Goal: Task Accomplishment & Management: Manage account settings

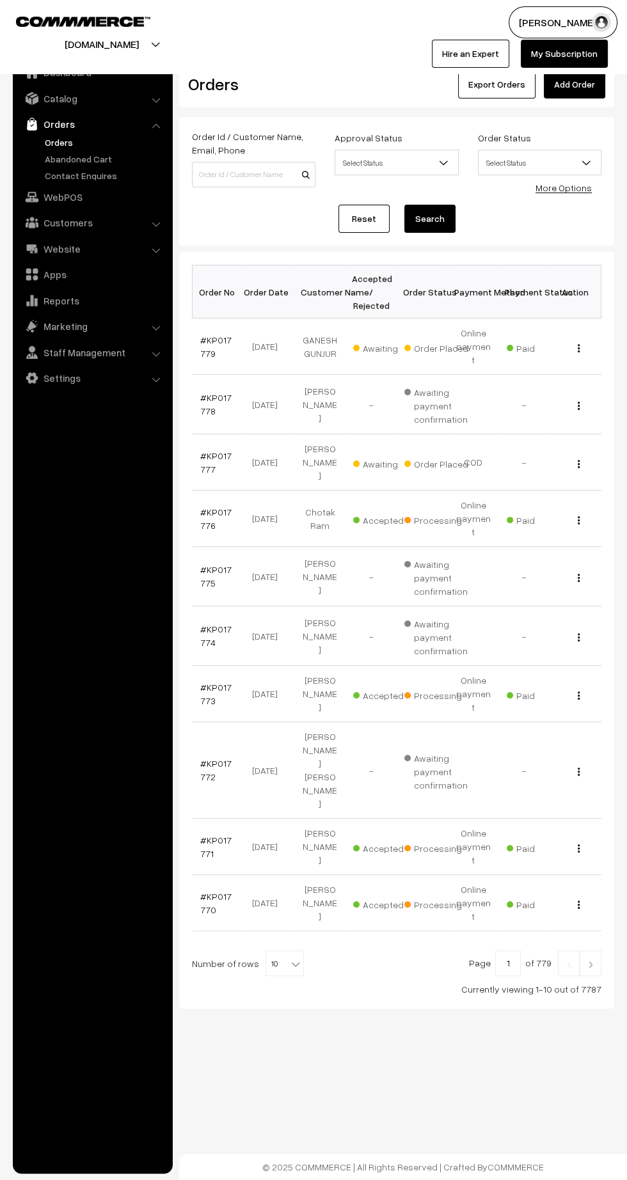
click at [58, 122] on link "Orders" at bounding box center [92, 124] width 152 height 23
click at [70, 100] on link "Catalog" at bounding box center [92, 98] width 152 height 23
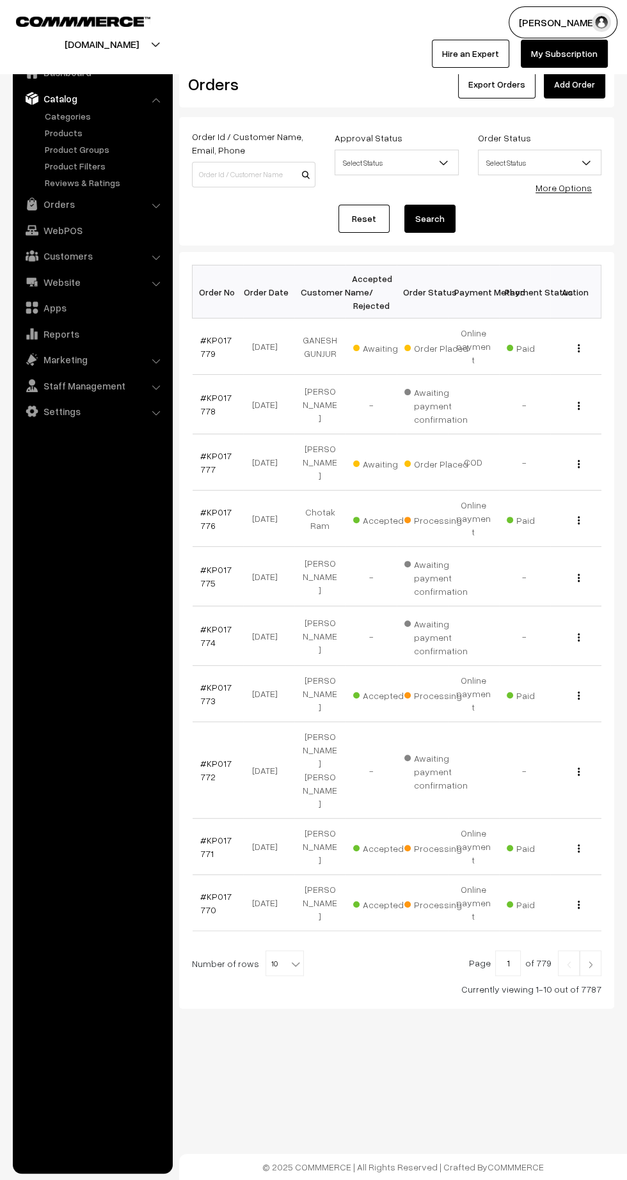
click at [81, 133] on link "Products" at bounding box center [105, 132] width 127 height 13
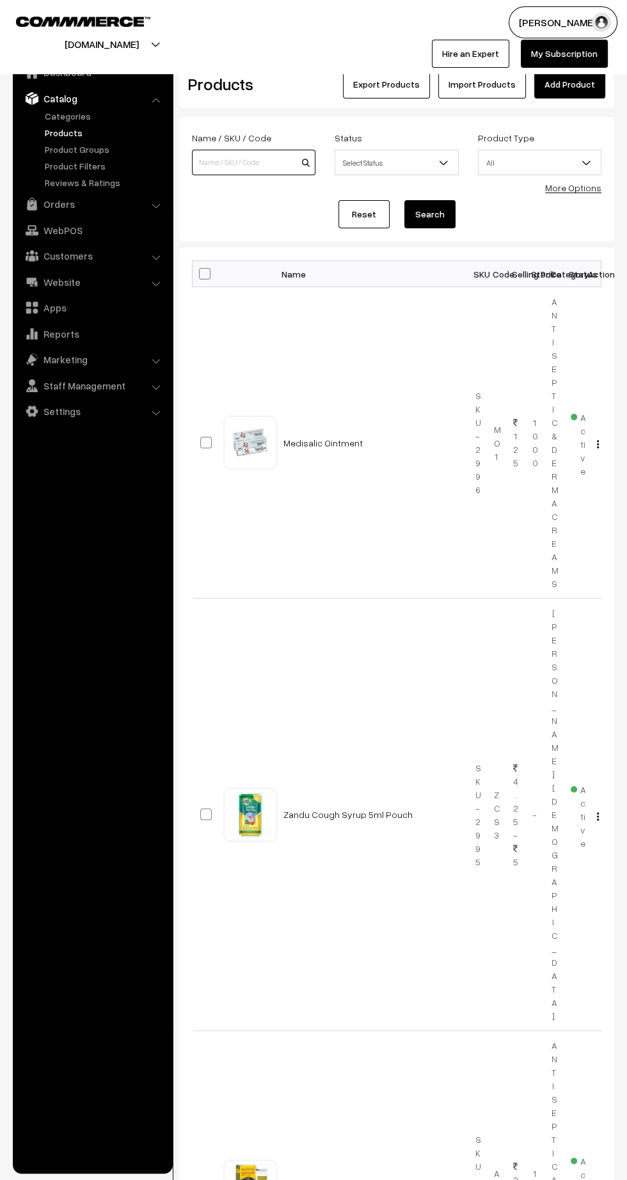
click at [204, 162] on input at bounding box center [253, 163] width 123 height 26
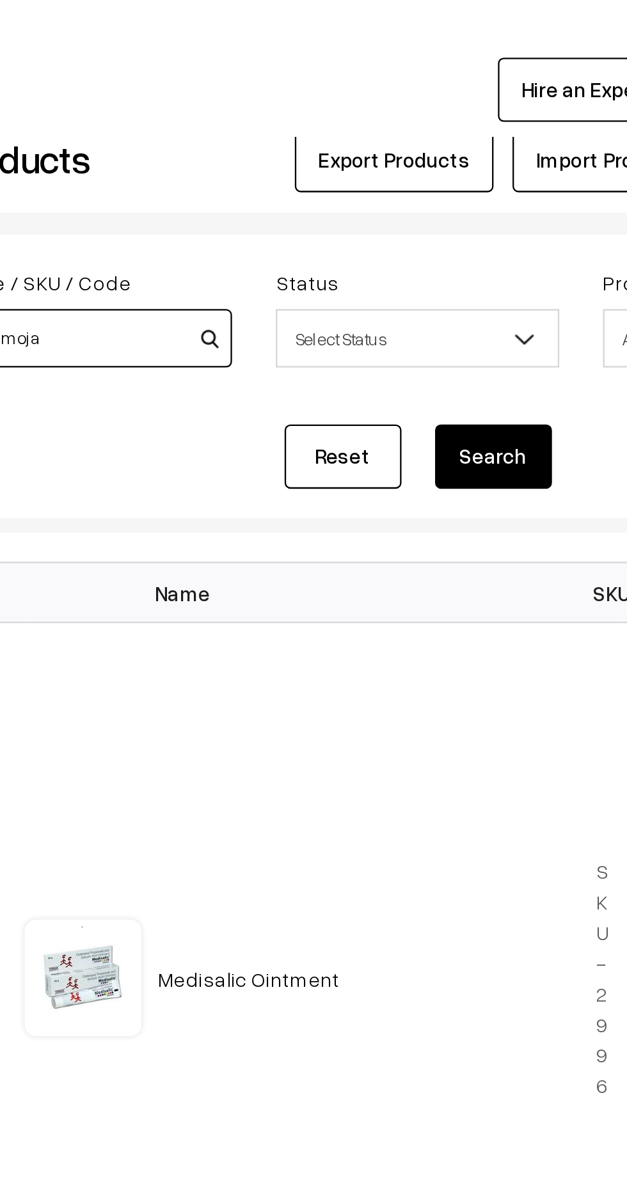
type input "Charmoja"
click at [430, 210] on button "Search" at bounding box center [429, 214] width 51 height 28
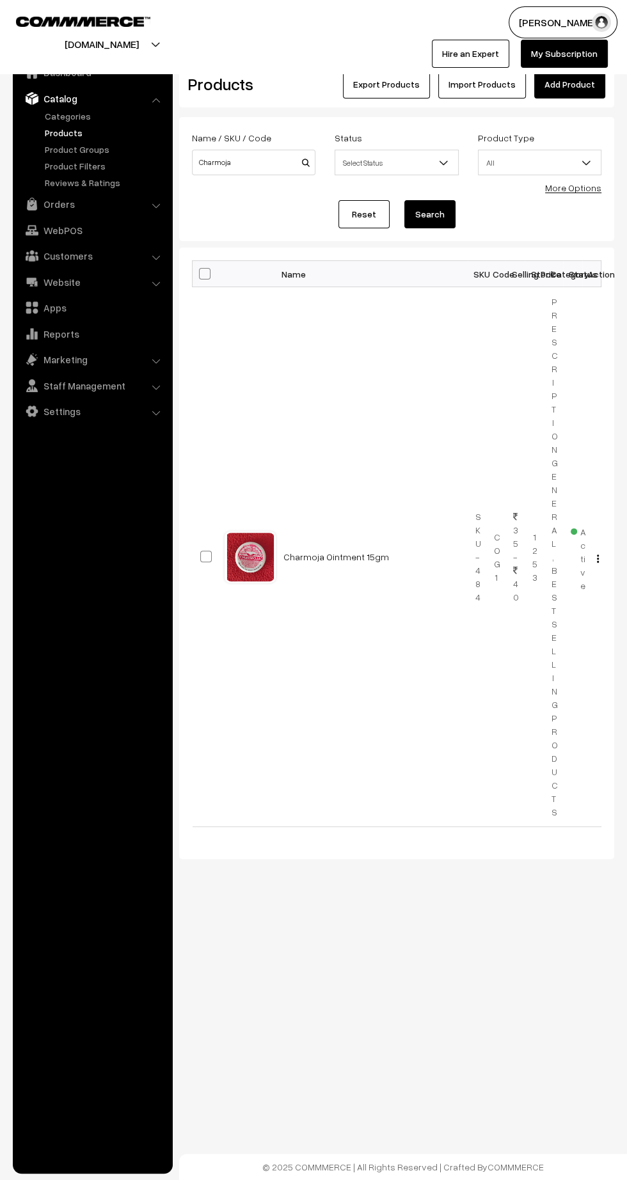
click at [308, 551] on link "Charmoja Ointment 15gm" at bounding box center [336, 556] width 106 height 11
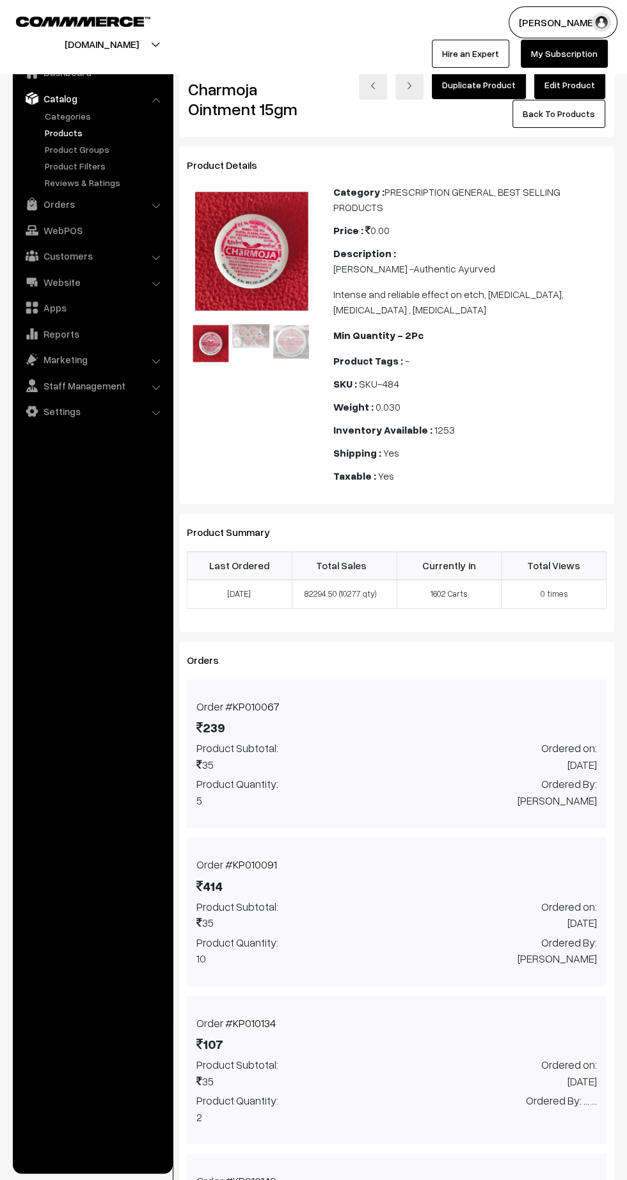
click at [590, 81] on link "Edit Product" at bounding box center [569, 85] width 71 height 28
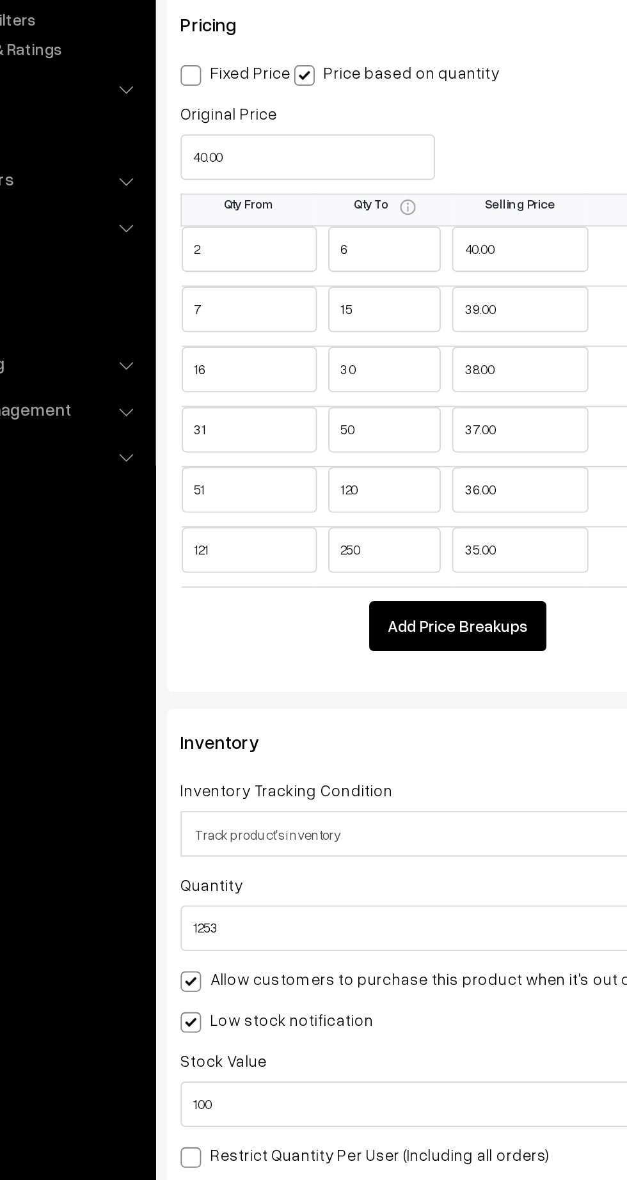
scroll to position [1177, 0]
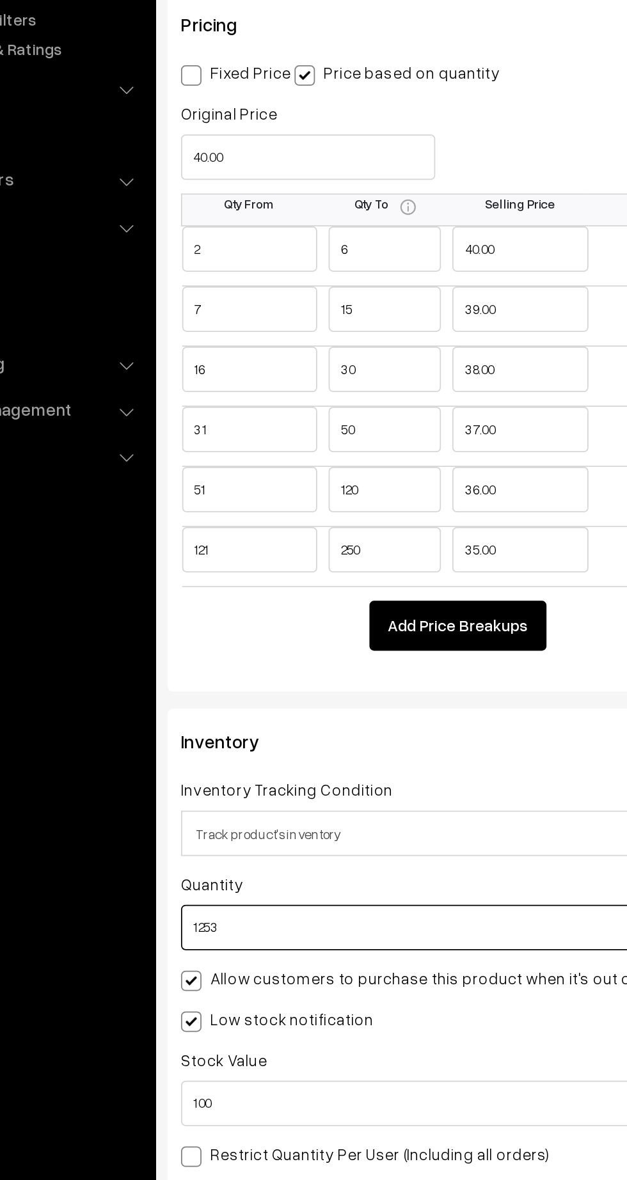
click at [299, 671] on input "1253" at bounding box center [340, 678] width 306 height 26
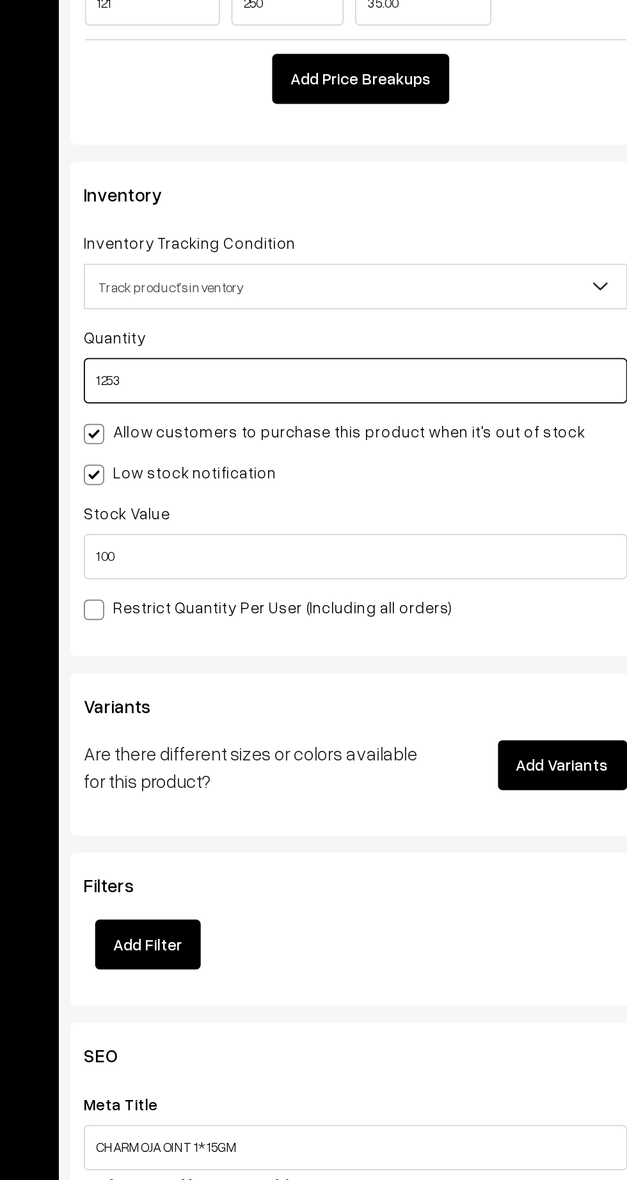
click at [196, 676] on input "1253" at bounding box center [340, 678] width 306 height 26
type input "253"
type input "1506"
type input "9253"
type input "10506"
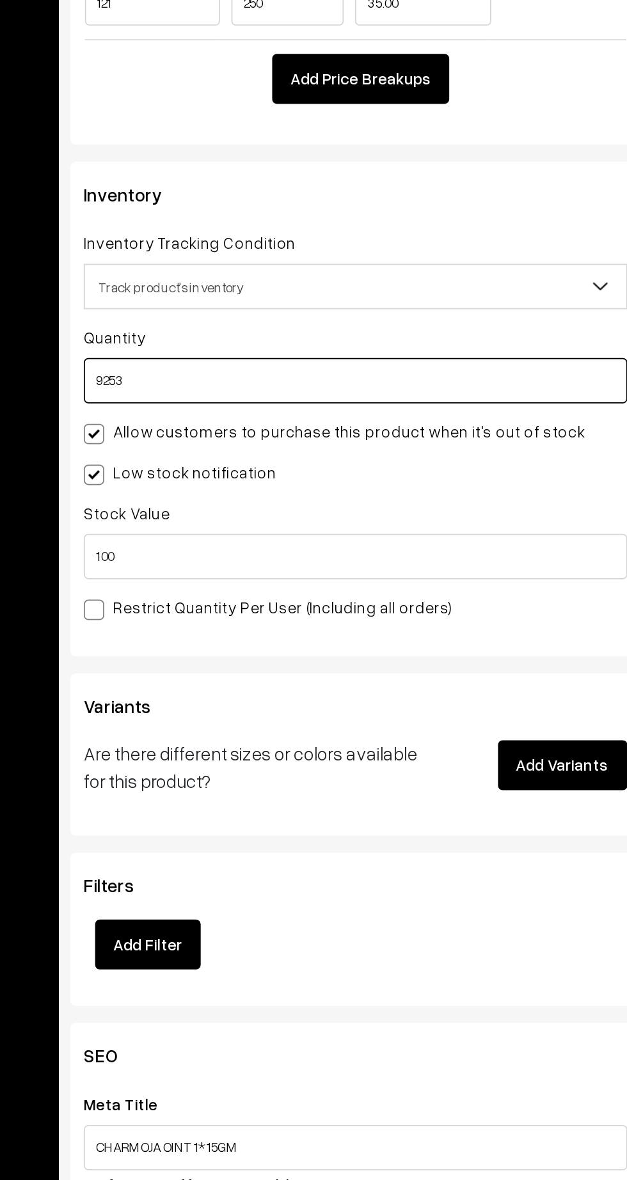
click at [392, 671] on input "9253" at bounding box center [340, 678] width 306 height 26
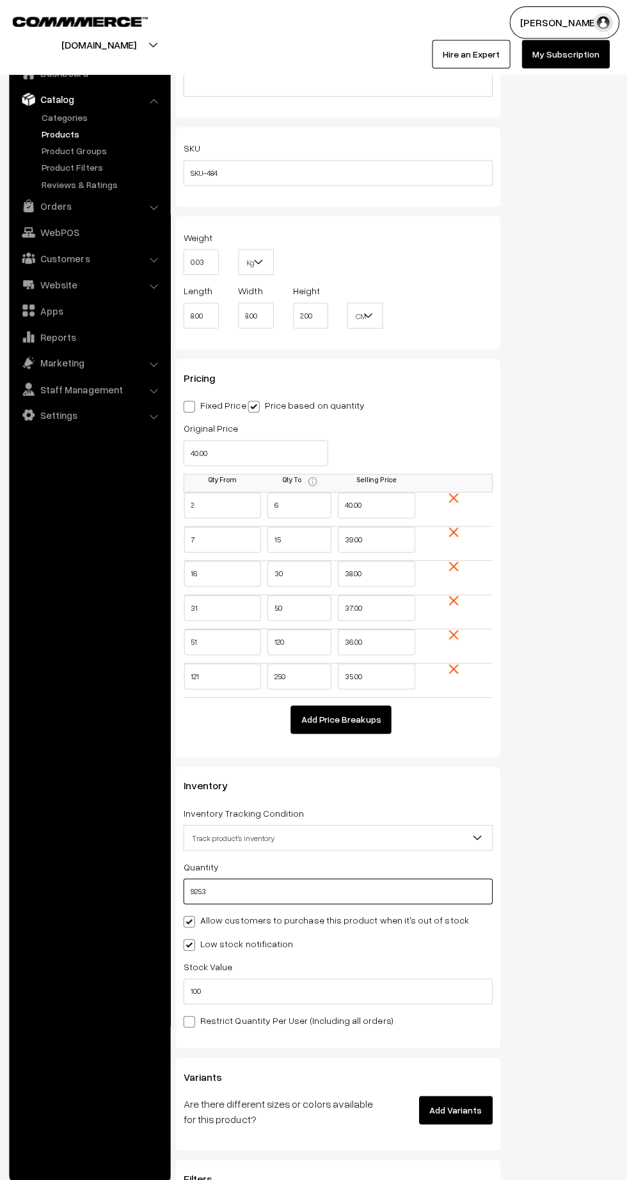
scroll to position [0, 0]
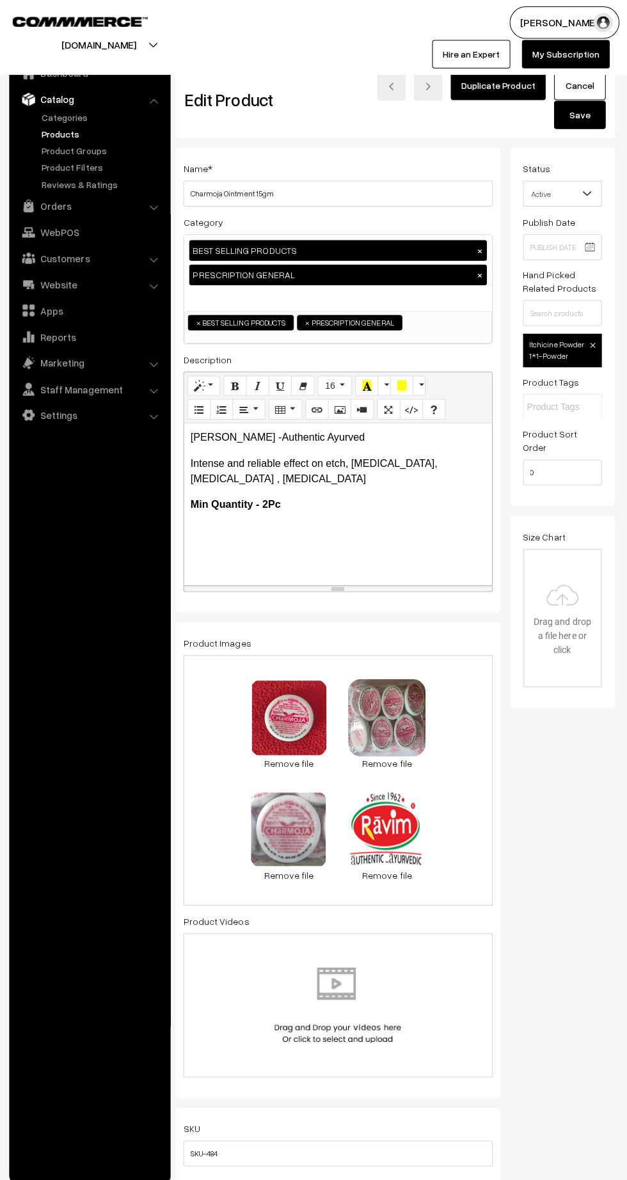
type input "9253"
click at [578, 113] on button "Save" at bounding box center [578, 114] width 51 height 28
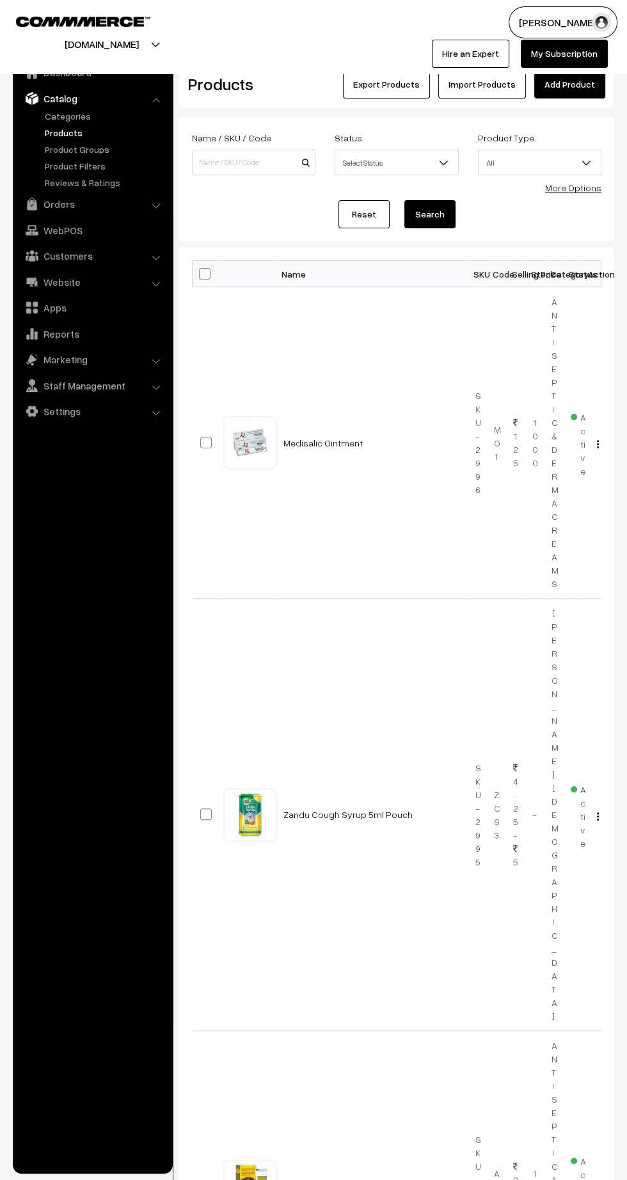
click at [71, 205] on link "Orders" at bounding box center [92, 204] width 152 height 23
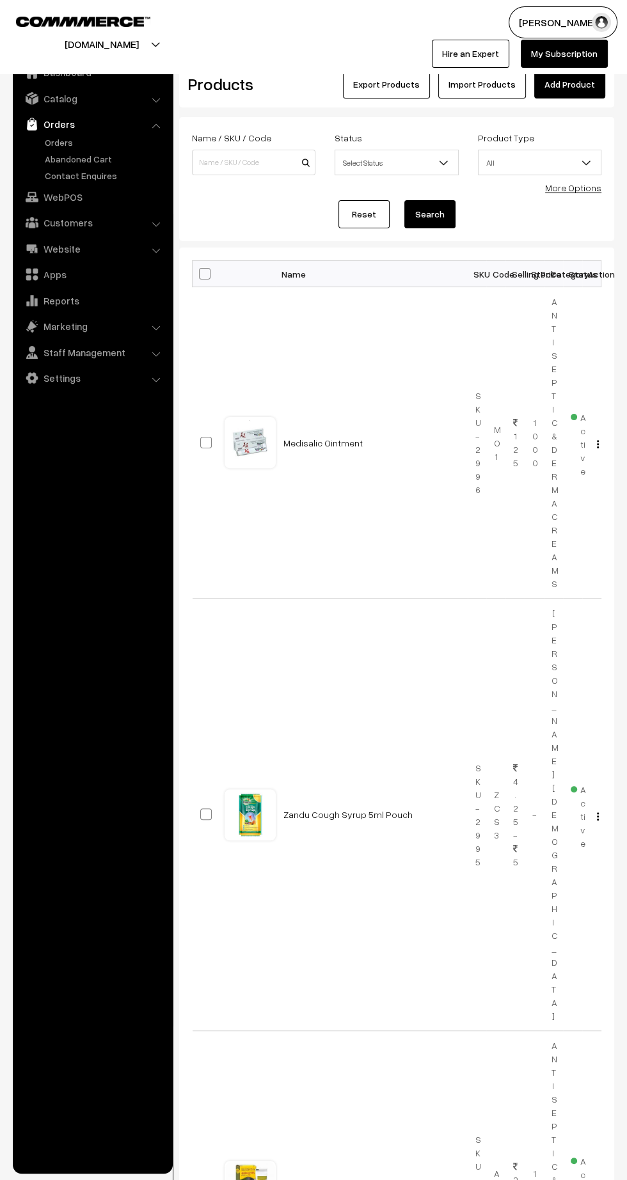
click at [66, 141] on link "Orders" at bounding box center [105, 142] width 127 height 13
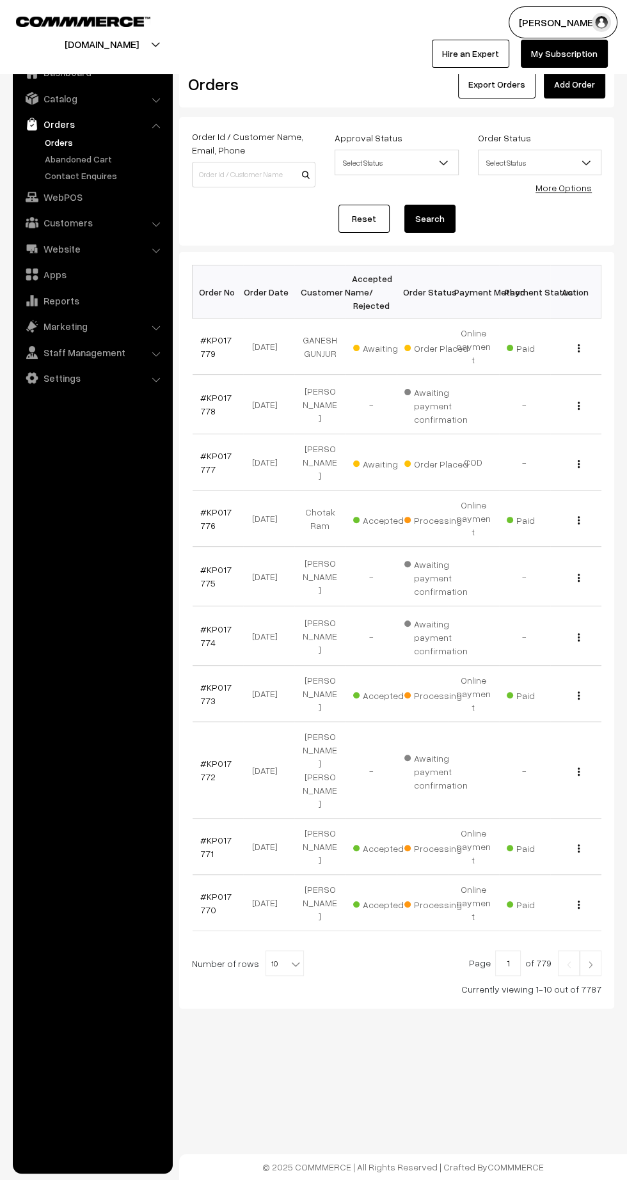
click at [216, 335] on link "#KP017779" at bounding box center [215, 347] width 31 height 24
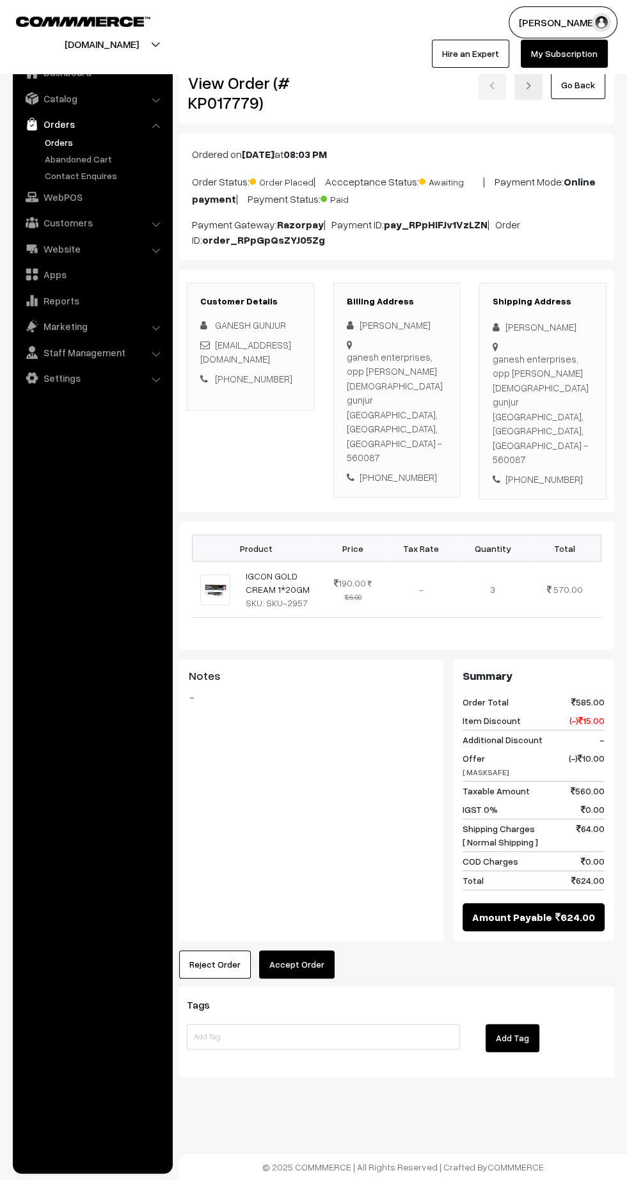
click at [311, 951] on button "Accept Order" at bounding box center [296, 965] width 75 height 28
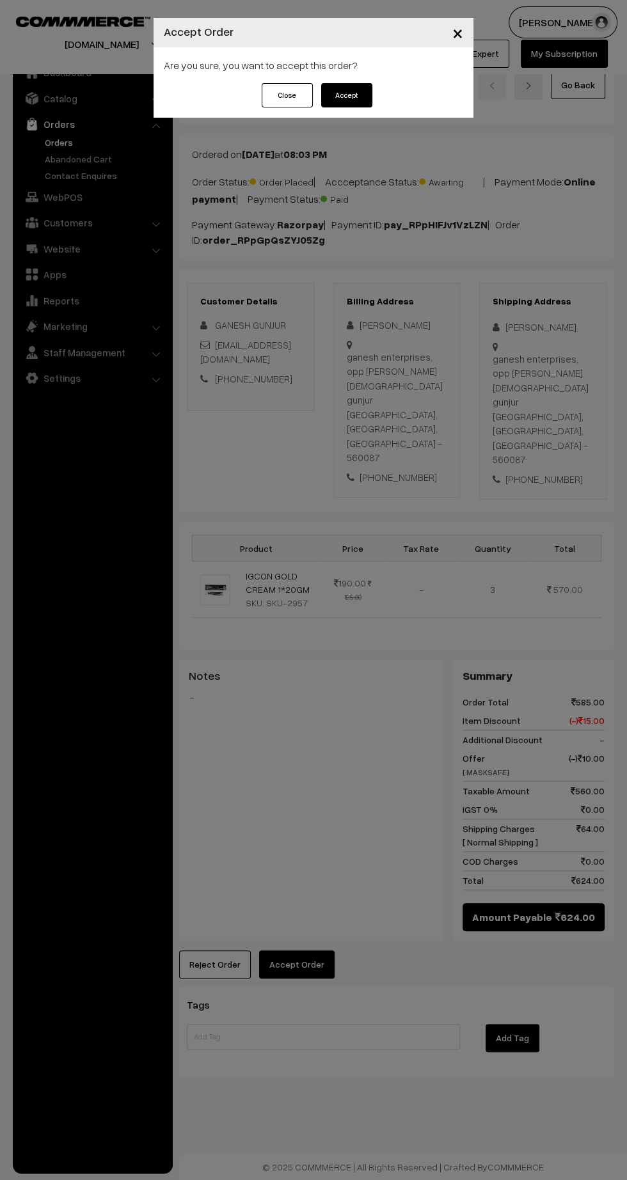
click at [371, 91] on button "Accept" at bounding box center [346, 95] width 51 height 24
click at [354, 97] on button "Confirm" at bounding box center [346, 95] width 51 height 24
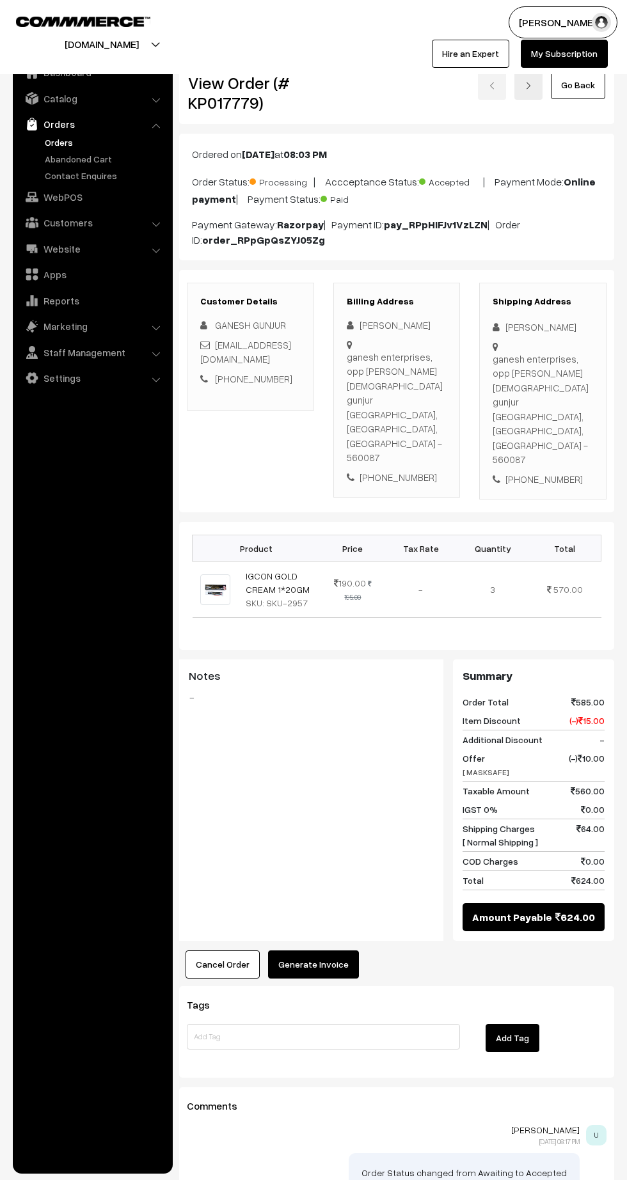
click at [325, 951] on button "Generate Invoice" at bounding box center [313, 965] width 91 height 28
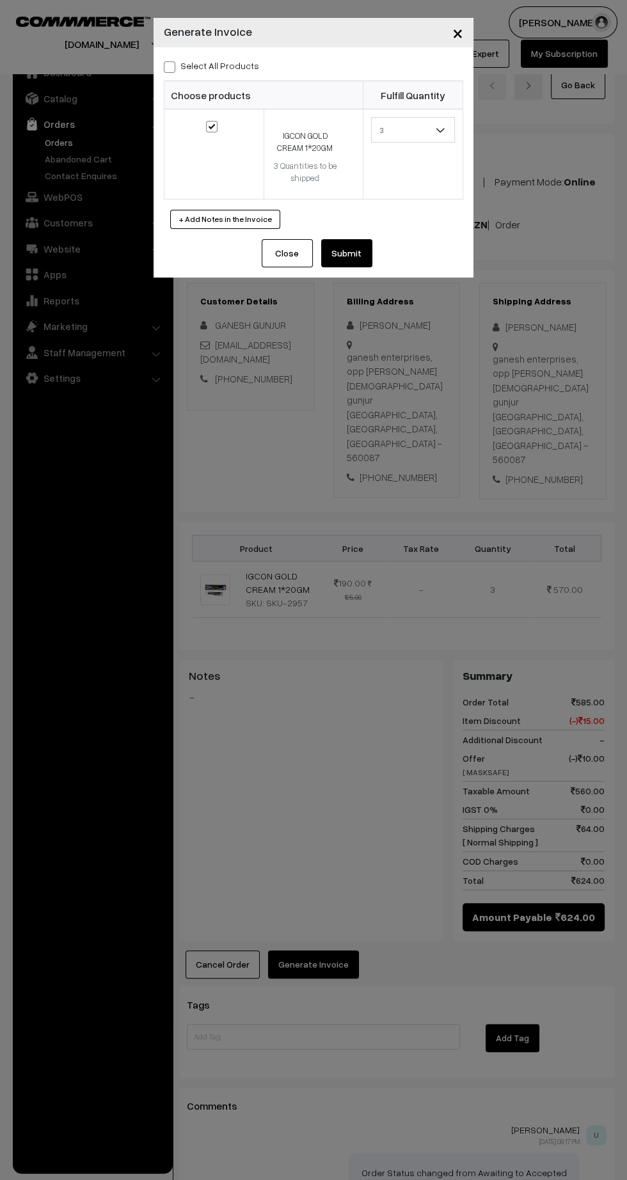
click at [359, 255] on button "Submit" at bounding box center [346, 253] width 51 height 28
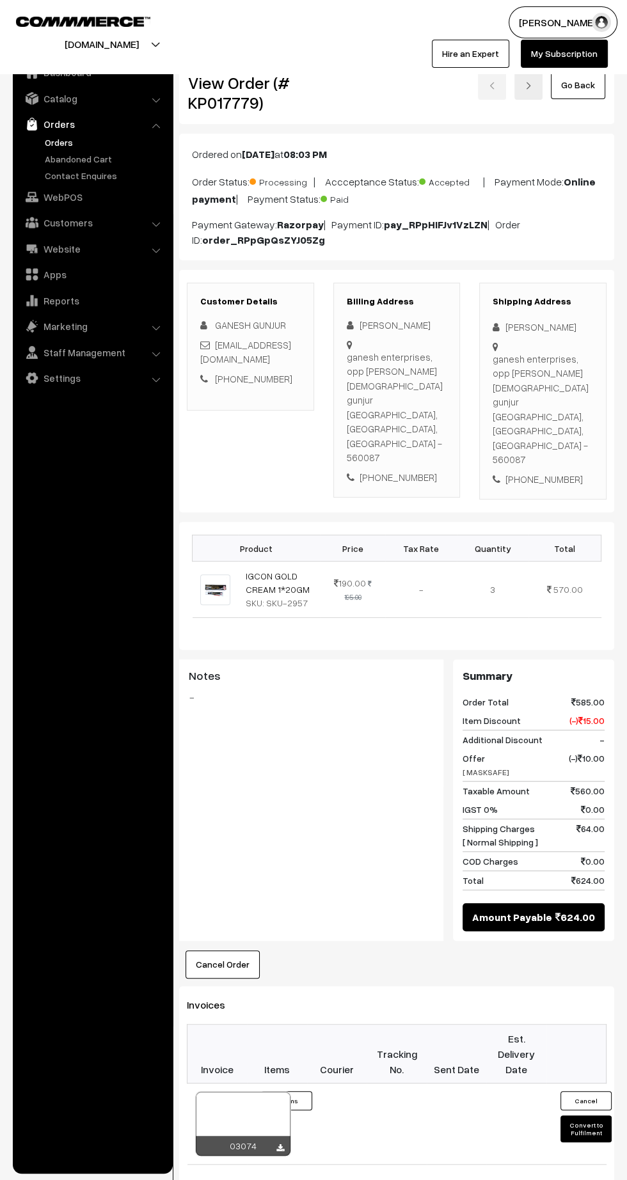
click at [280, 1144] on icon at bounding box center [280, 1148] width 8 height 8
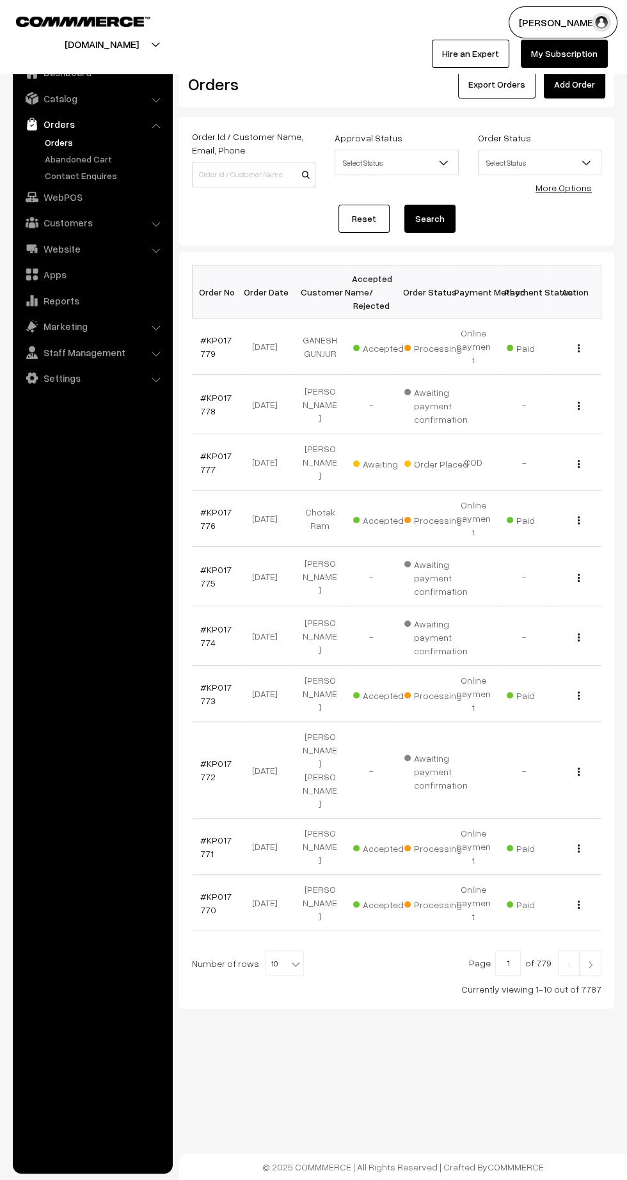
click at [214, 507] on link "#KP017776" at bounding box center [215, 519] width 31 height 24
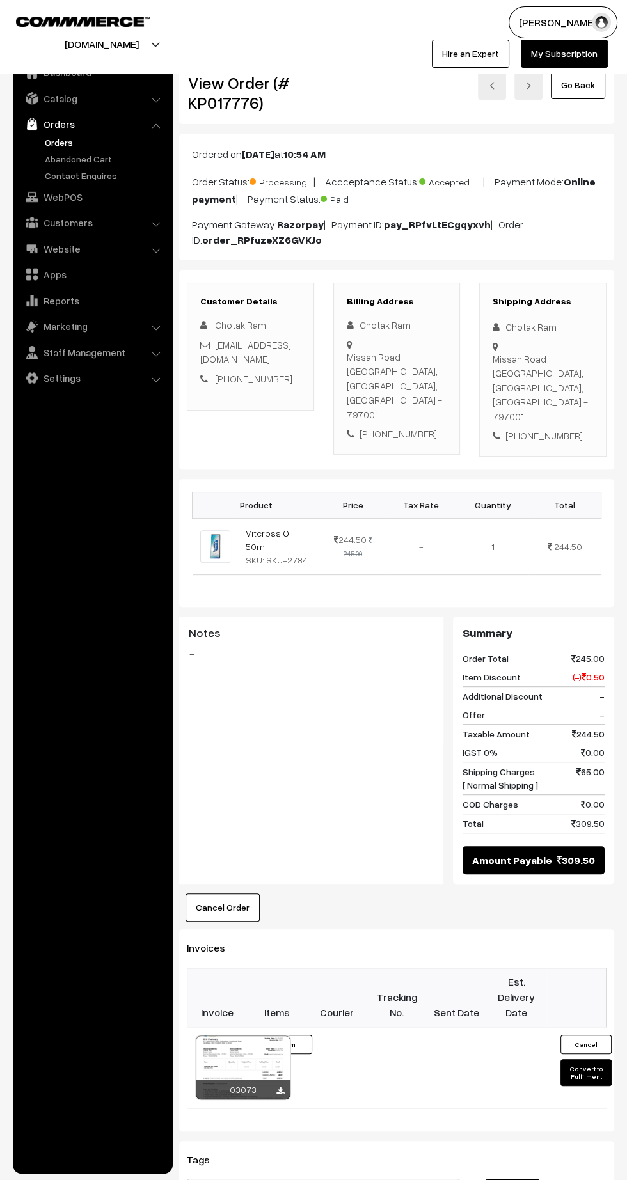
click at [276, 1087] on icon at bounding box center [280, 1091] width 8 height 8
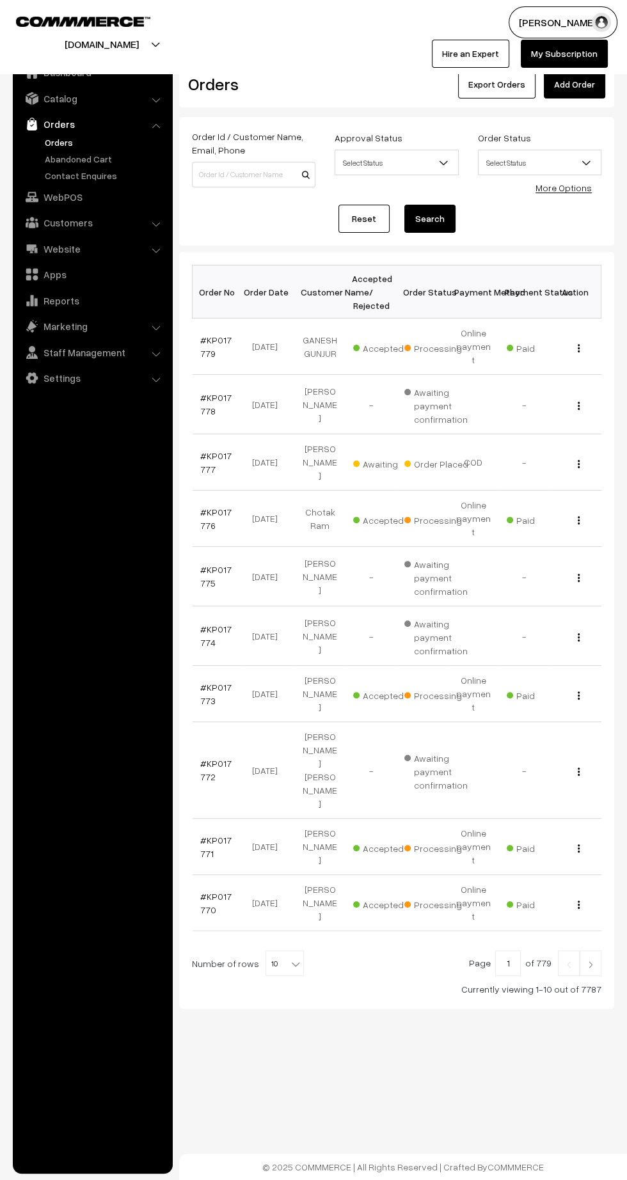
click at [200, 682] on link "#KP017773" at bounding box center [215, 694] width 31 height 24
click at [592, 961] on img at bounding box center [591, 965] width 12 height 8
